Goal: Find specific page/section: Find specific page/section

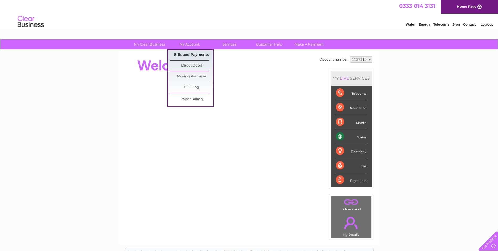
click at [185, 51] on link "Bills and Payments" at bounding box center [191, 55] width 43 height 11
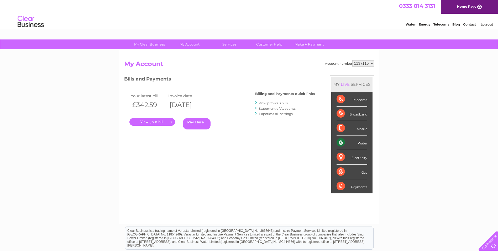
click at [159, 122] on link "." at bounding box center [152, 122] width 46 height 8
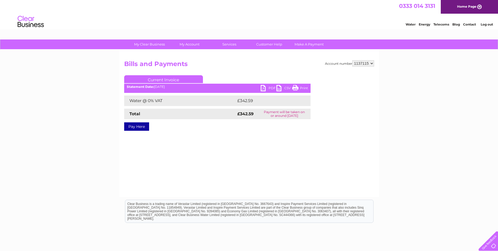
click at [264, 87] on link "PDF" at bounding box center [269, 89] width 16 height 8
